Goal: Find contact information: Find contact information

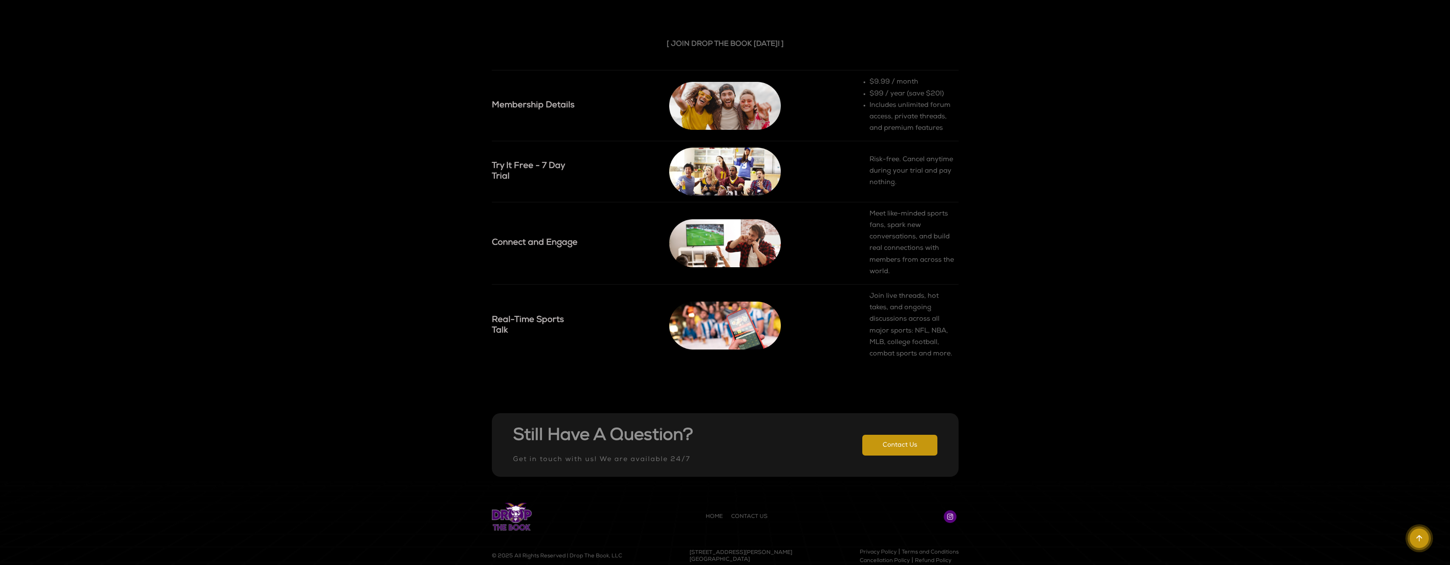
scroll to position [1074, 0]
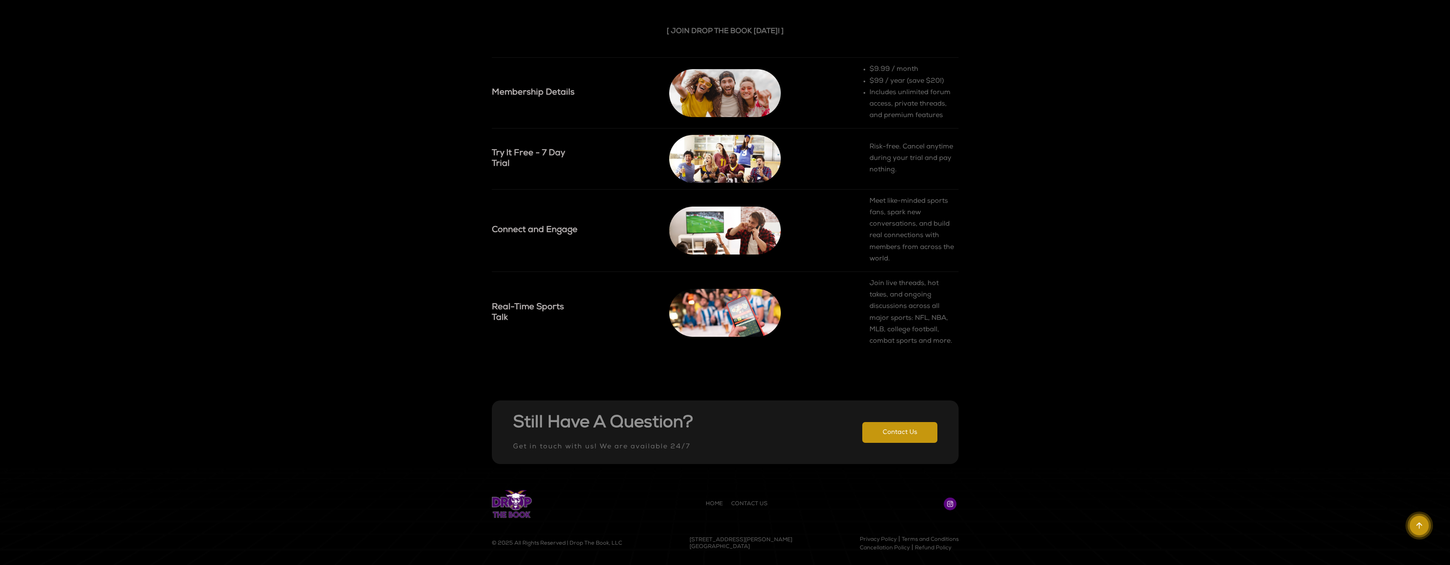
drag, startPoint x: 519, startPoint y: 505, endPoint x: 524, endPoint y: 504, distance: 4.4
click at [519, 505] on img at bounding box center [512, 504] width 40 height 28
click at [900, 439] on link "Contact Us" at bounding box center [899, 432] width 75 height 21
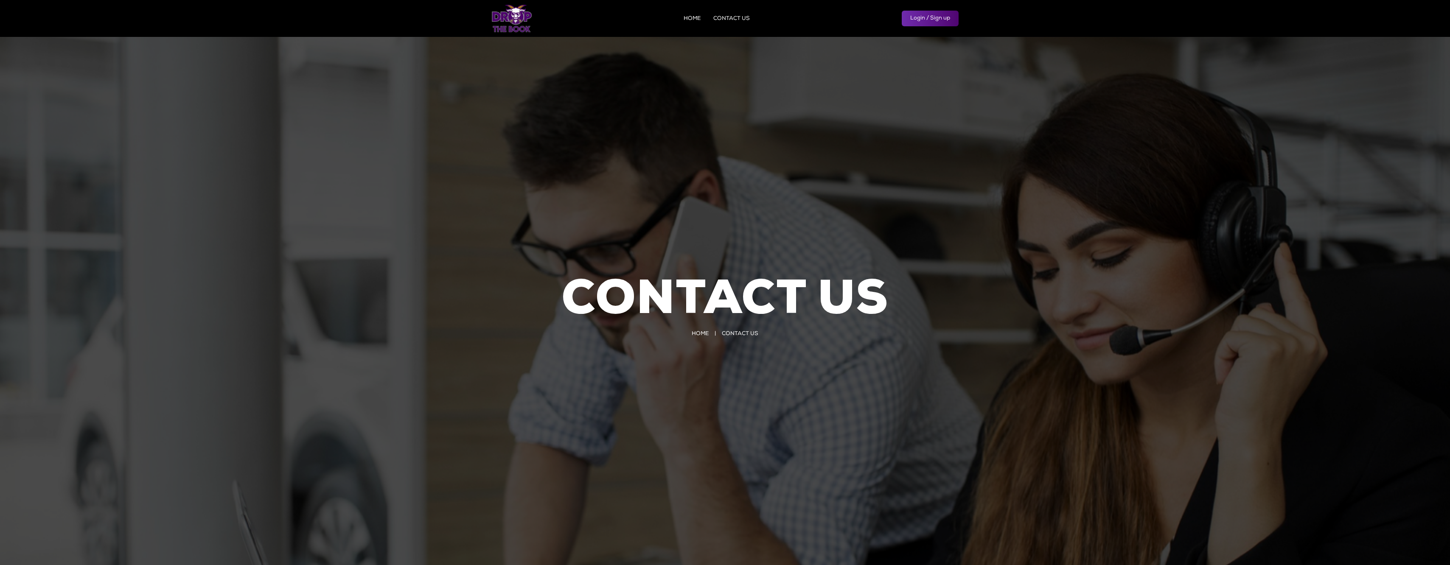
click at [693, 16] on link "HOME" at bounding box center [692, 19] width 17 height 6
